Goal: Task Accomplishment & Management: Use online tool/utility

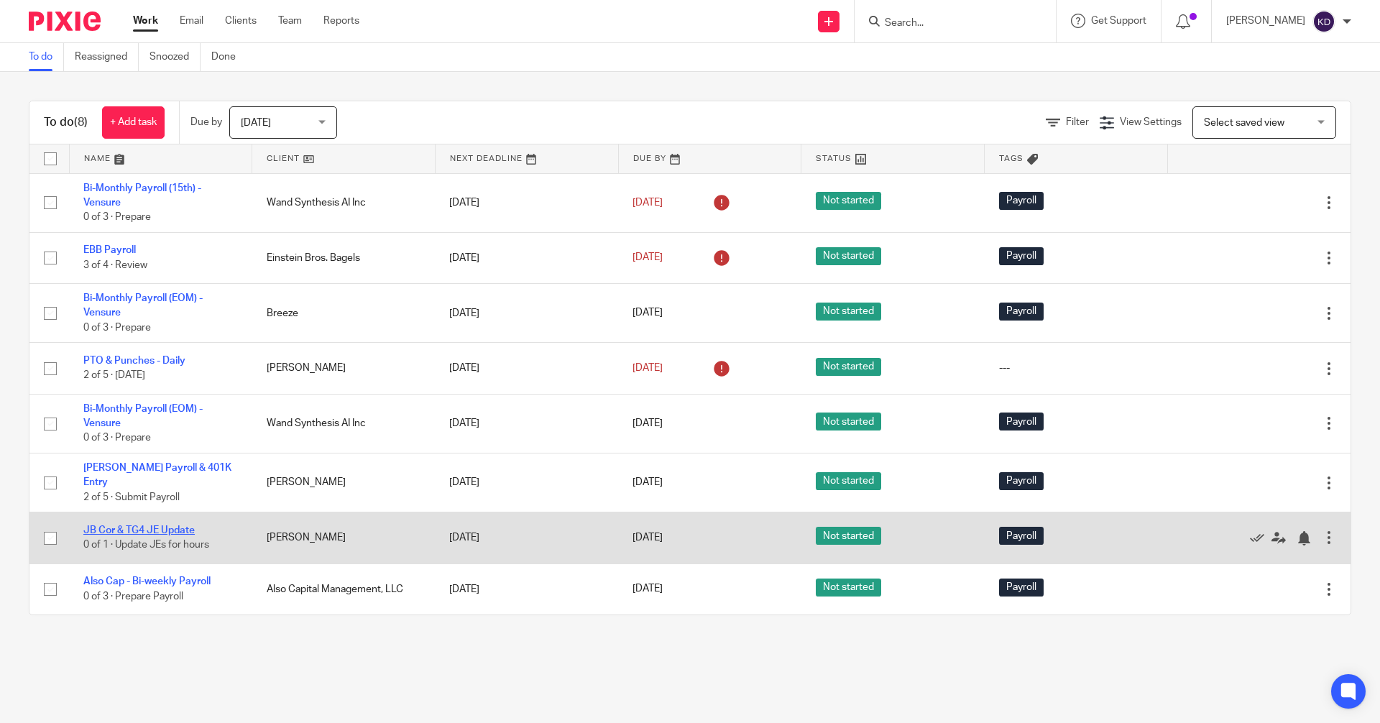
click at [186, 526] on link "JB Cor & TG4 JE Update" at bounding box center [138, 531] width 111 height 10
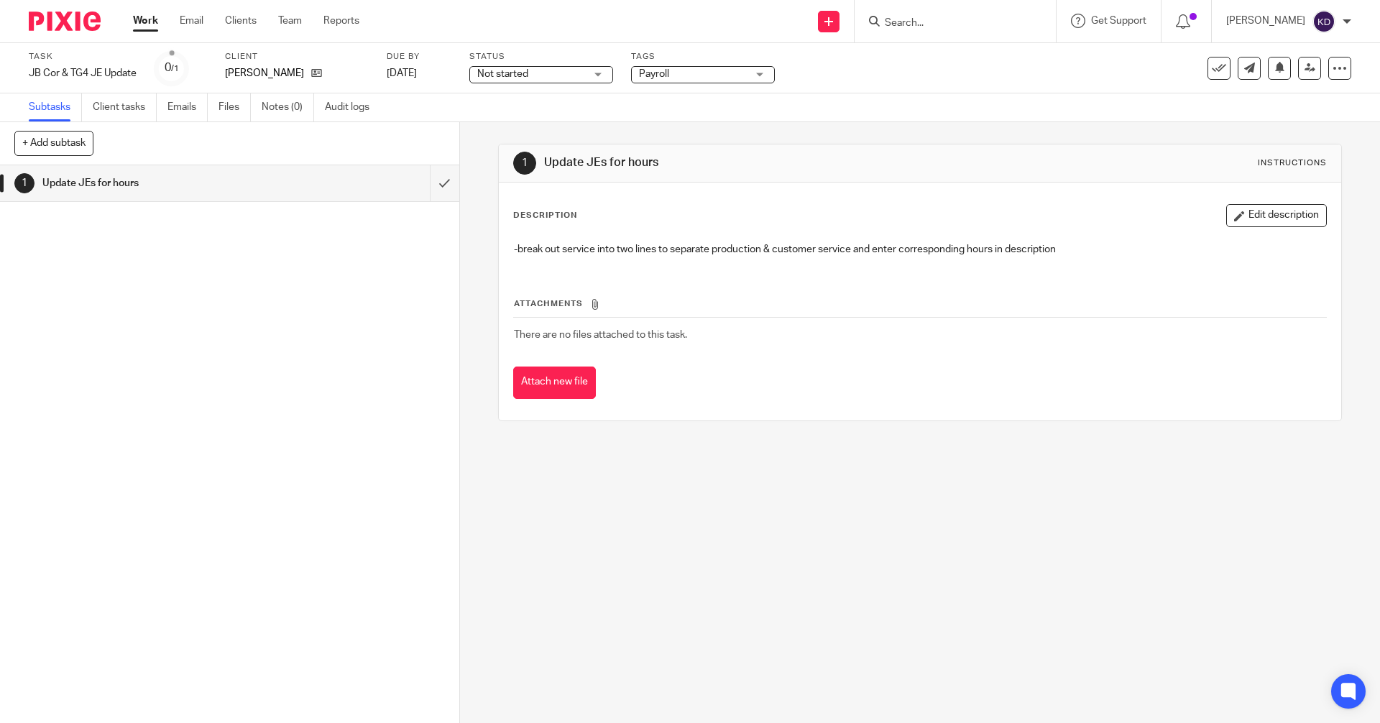
click at [55, 15] on img at bounding box center [65, 21] width 72 height 19
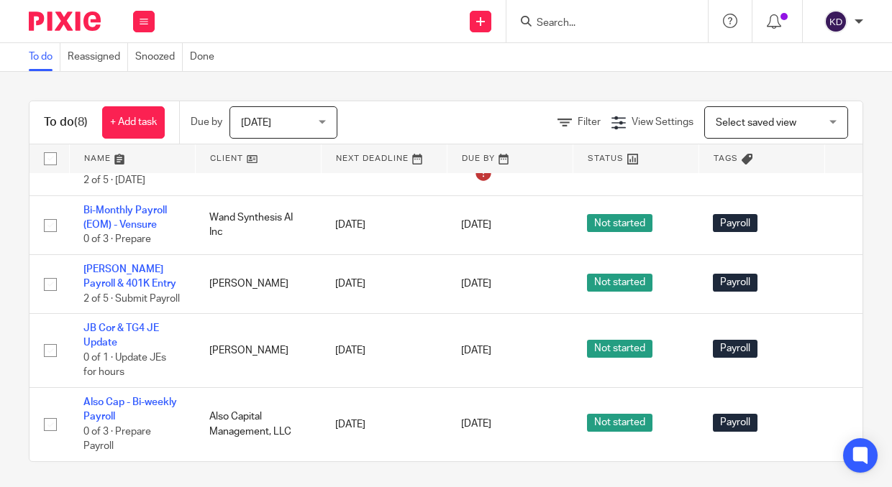
scroll to position [219, 0]
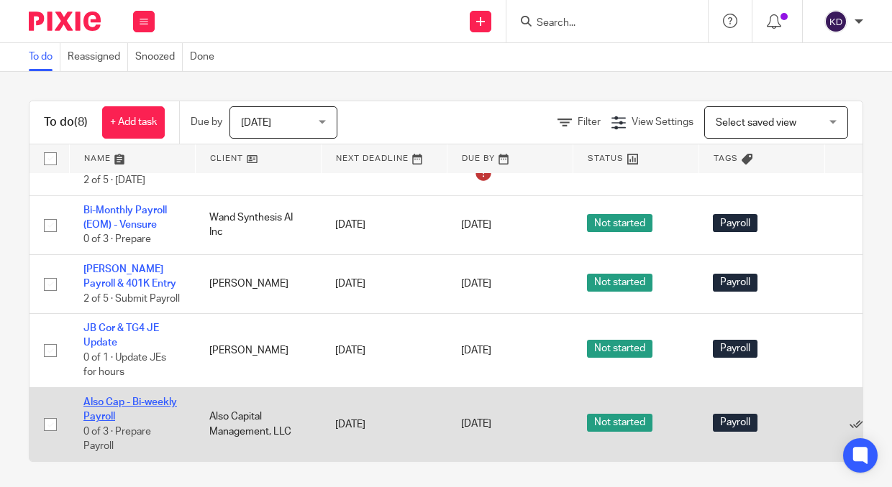
click at [160, 398] on link "Also Cap - Bi-weekly Payroll" at bounding box center [129, 410] width 93 height 24
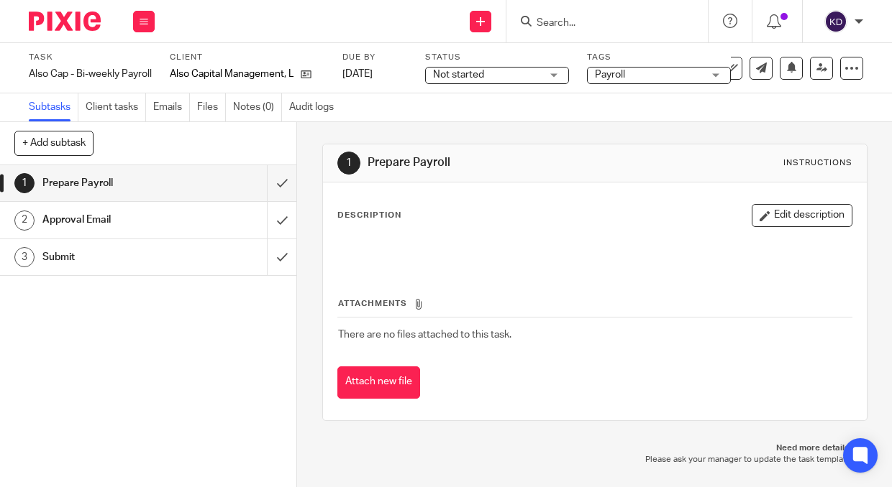
click at [37, 14] on img at bounding box center [65, 21] width 72 height 19
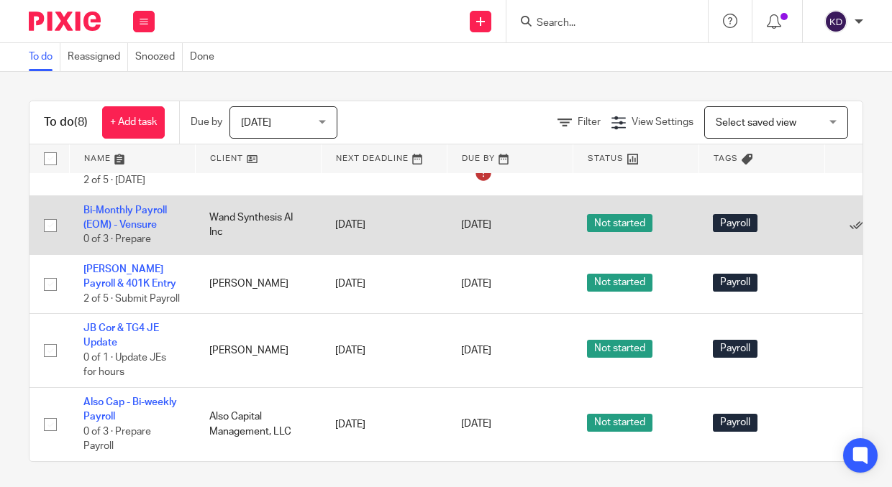
scroll to position [219, 0]
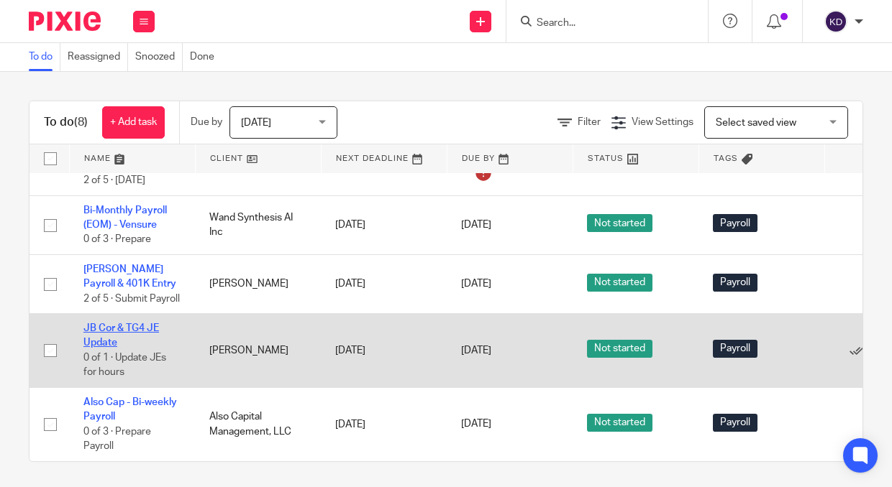
click at [135, 324] on link "JB Cor & TG4 JE Update" at bounding box center [120, 336] width 75 height 24
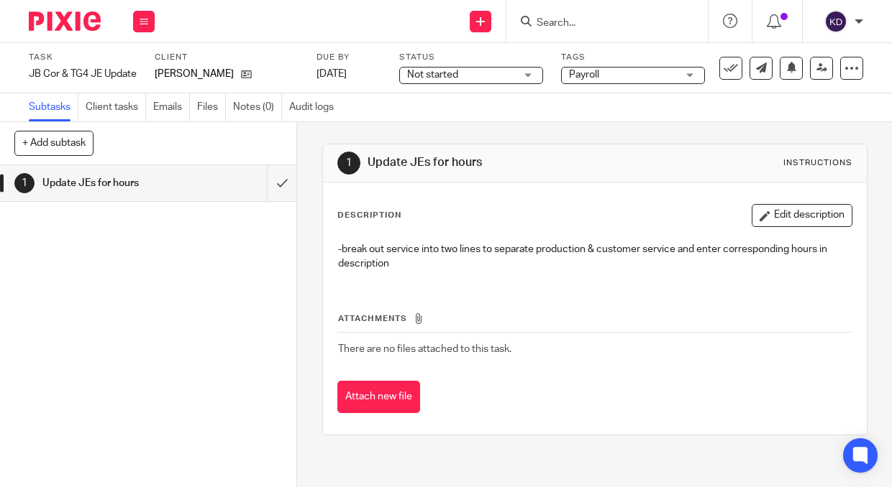
click at [68, 19] on img at bounding box center [65, 21] width 72 height 19
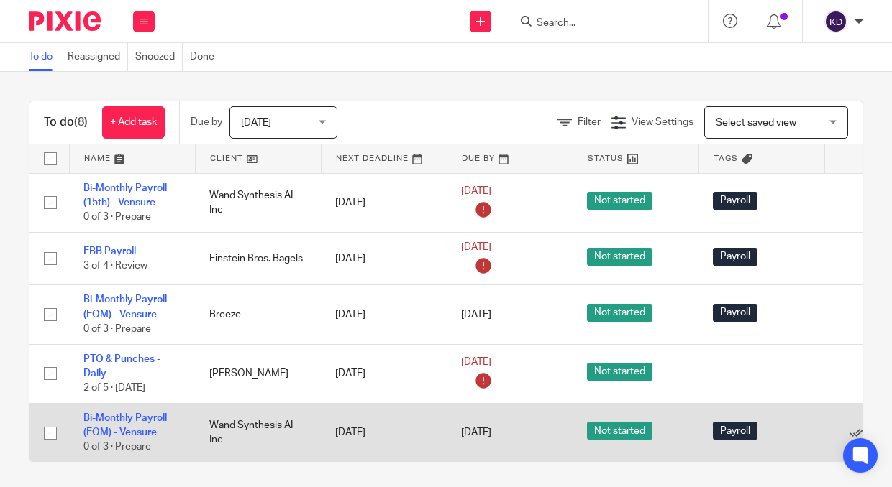
scroll to position [219, 0]
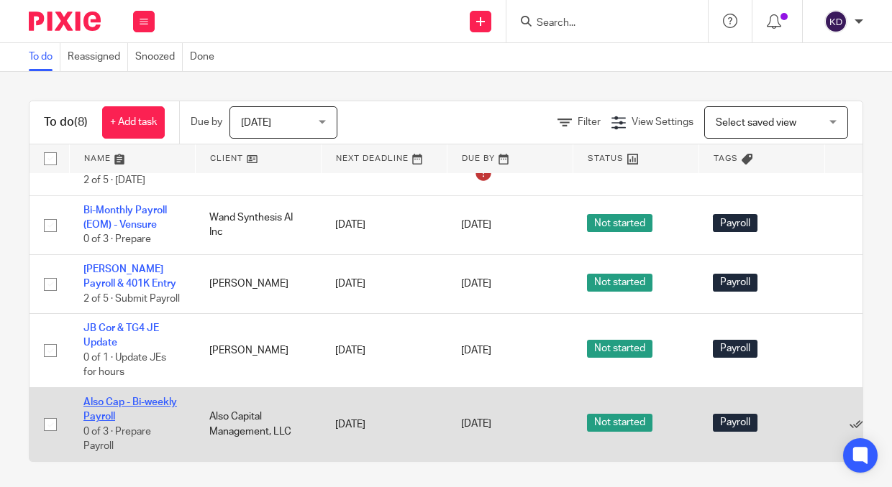
click at [108, 398] on link "Also Cap - Bi-weekly Payroll" at bounding box center [129, 410] width 93 height 24
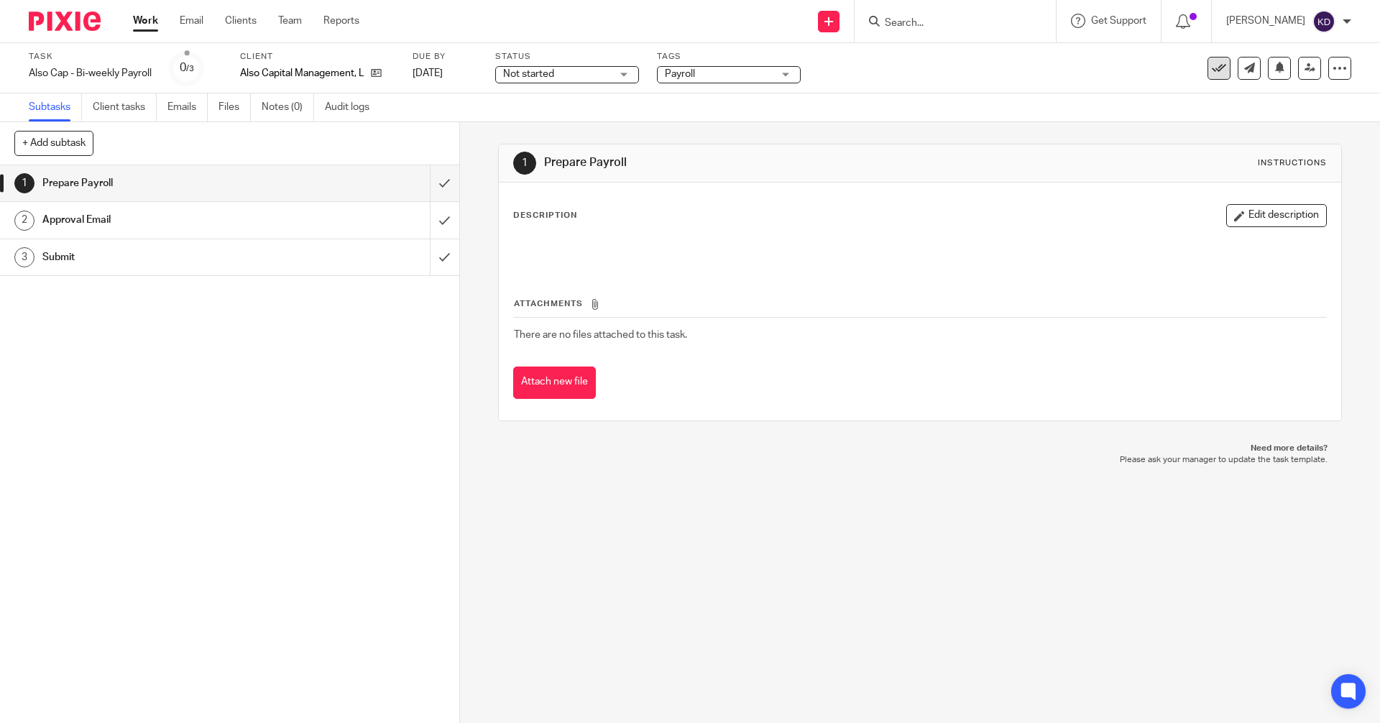
click at [891, 73] on icon at bounding box center [1219, 68] width 14 height 14
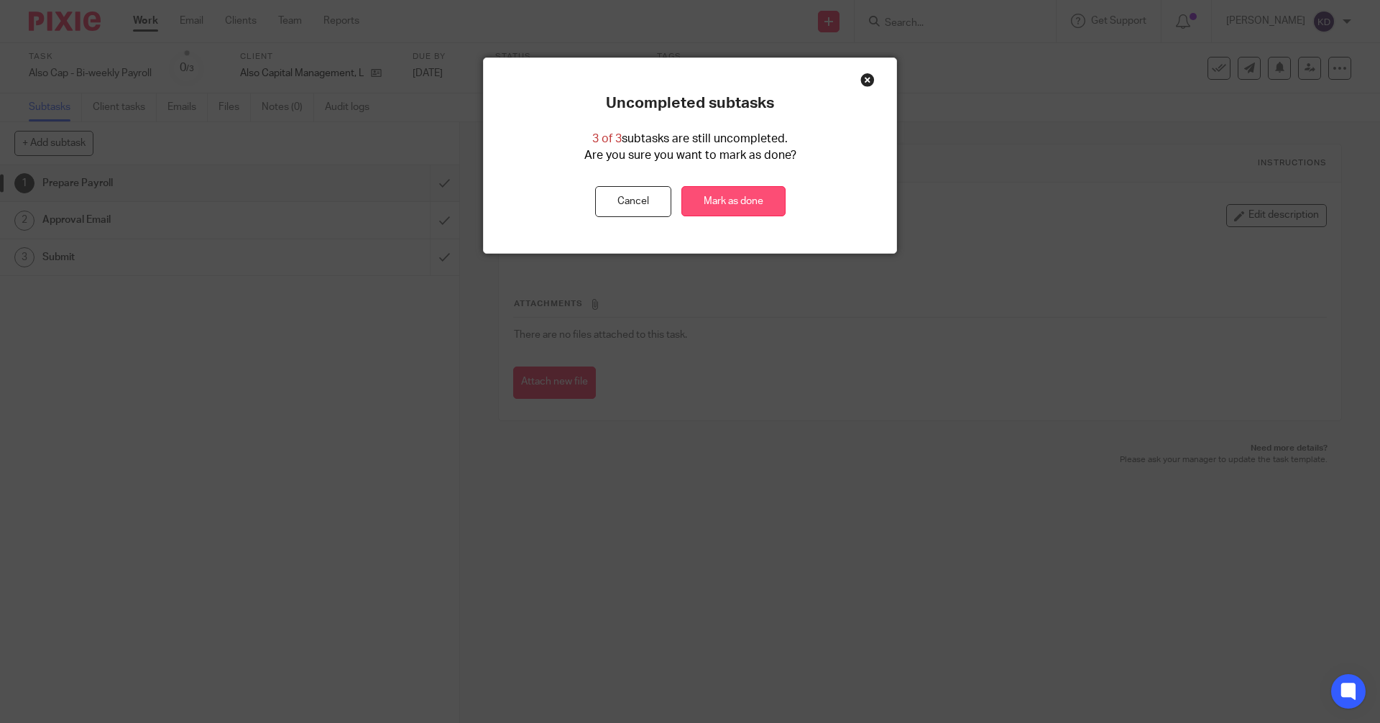
click at [725, 194] on link "Mark as done" at bounding box center [734, 201] width 104 height 31
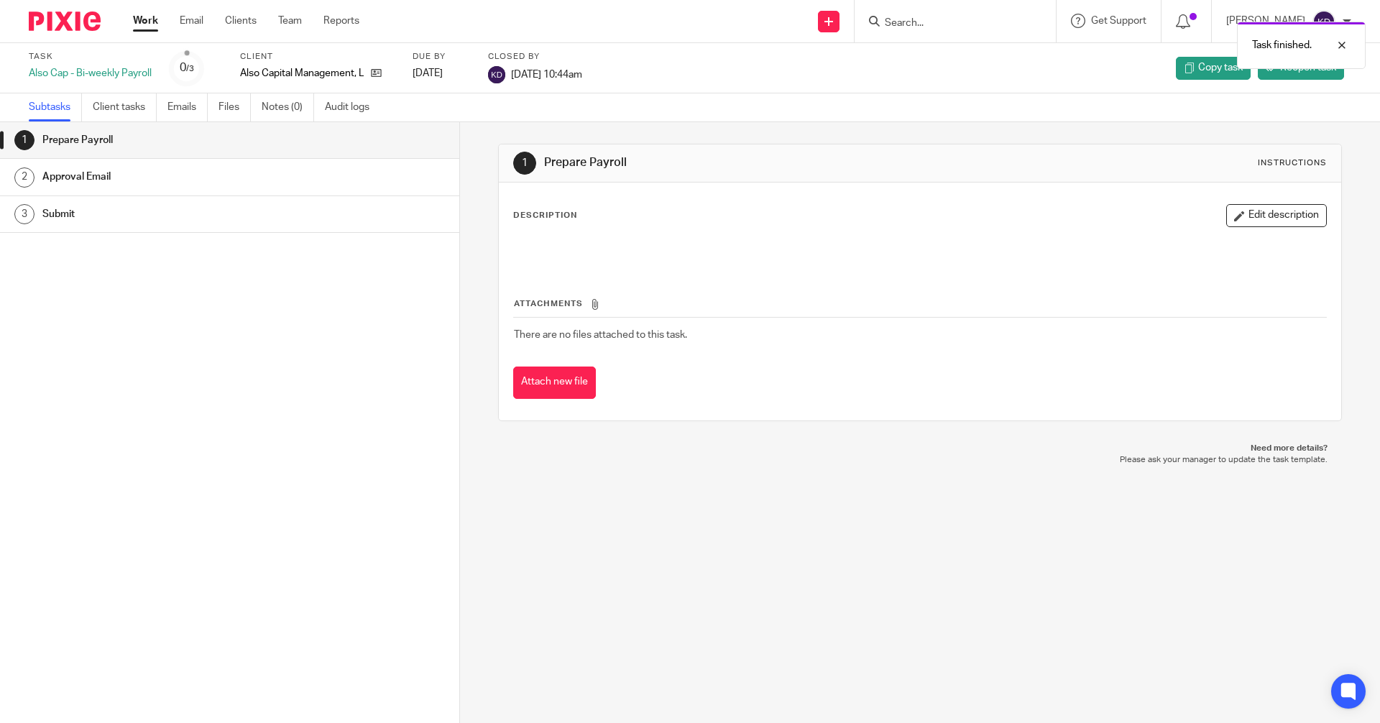
click at [68, 21] on img at bounding box center [65, 21] width 72 height 19
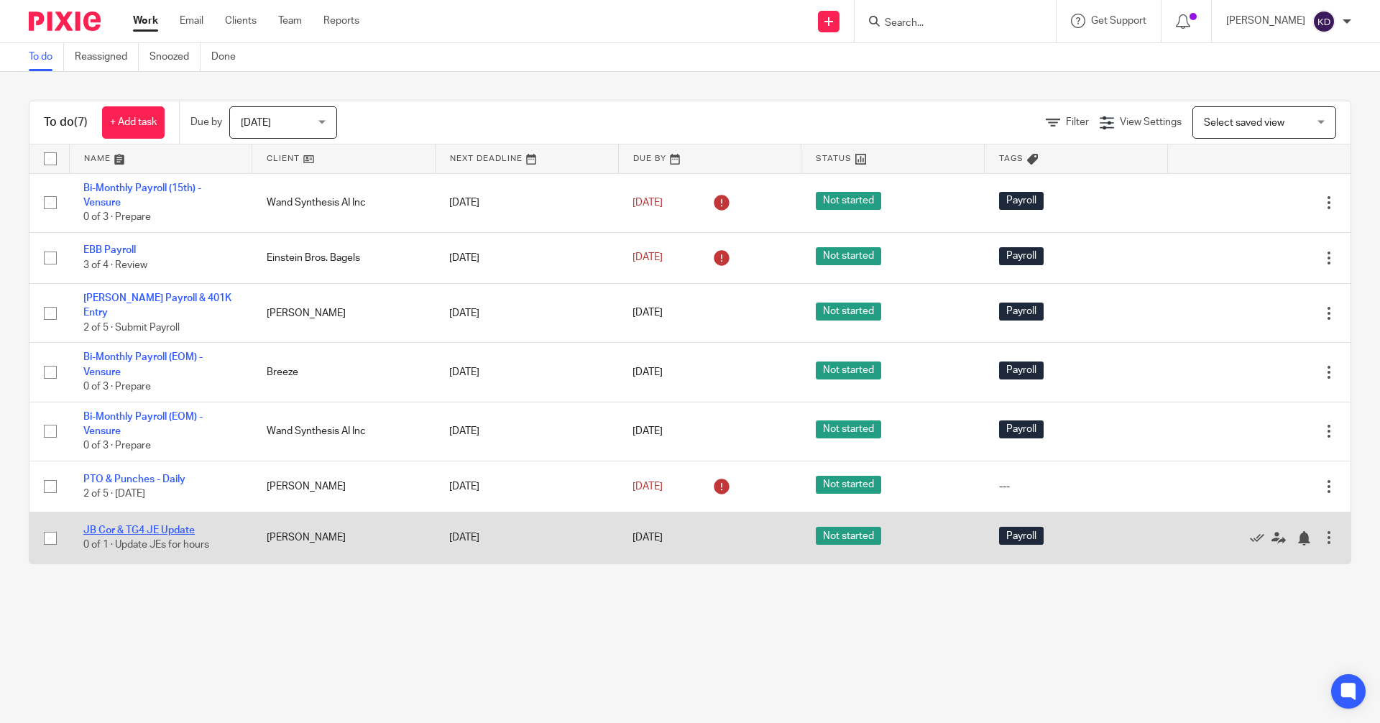
click at [116, 526] on link "JB Cor & TG4 JE Update" at bounding box center [138, 531] width 111 height 10
